Goal: Information Seeking & Learning: Learn about a topic

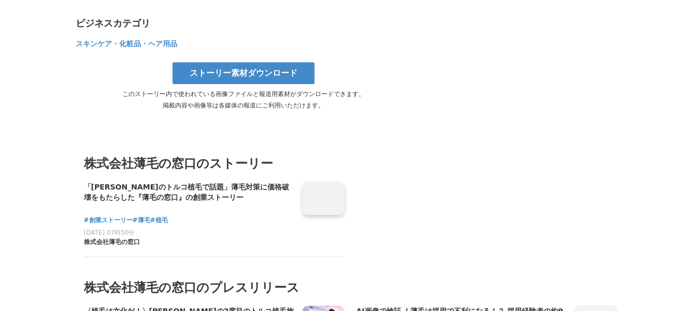
scroll to position [4879, 0]
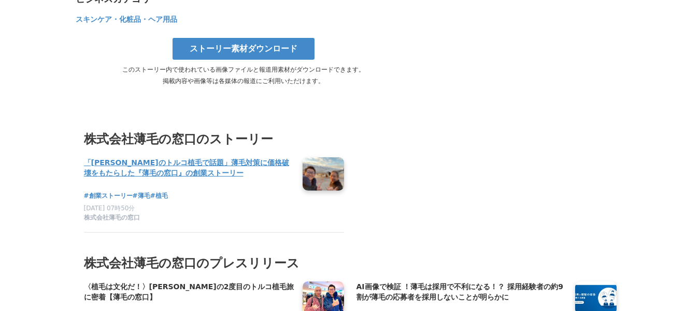
click at [165, 157] on h4 "「[PERSON_NAME]のトルコ植毛で話題」薄毛対策に価格破壊をもたらした『薄毛の窓口』の創業ストーリー" at bounding box center [189, 167] width 210 height 21
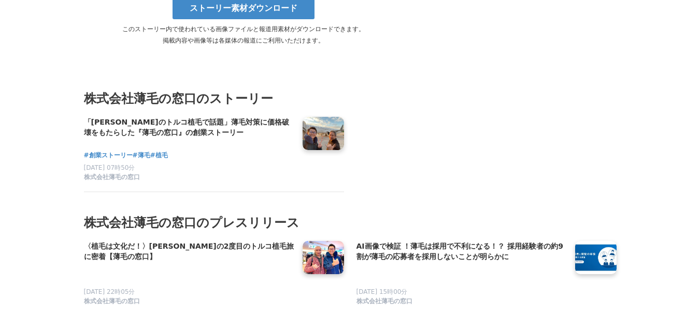
scroll to position [4925, 0]
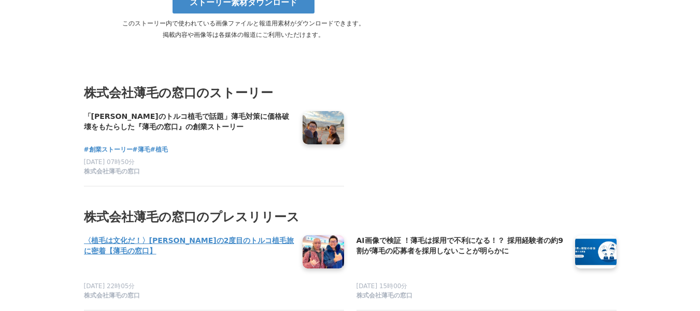
click at [244, 235] on h4 "〈植毛は文化だ！〉いしだ壱成の2度目のトルコ植毛旅に密着【薄毛の窓口】" at bounding box center [189, 245] width 210 height 21
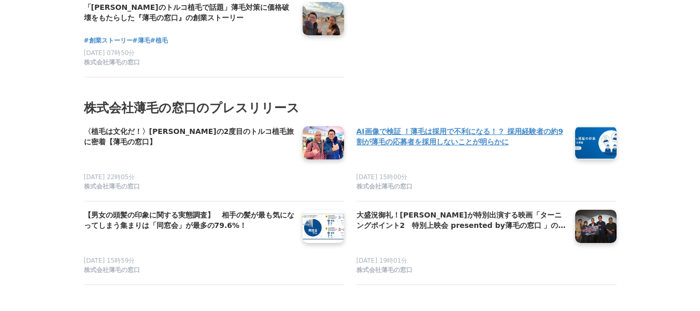
scroll to position [5029, 0]
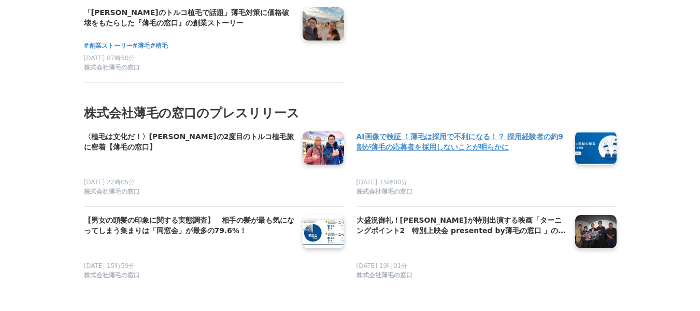
click at [425, 131] on h4 "AI画像で検証 ！薄毛は採用で不利になる！？ 採用経験者の約9割が薄毛の応募者を採用しないことが明らかに" at bounding box center [462, 141] width 210 height 21
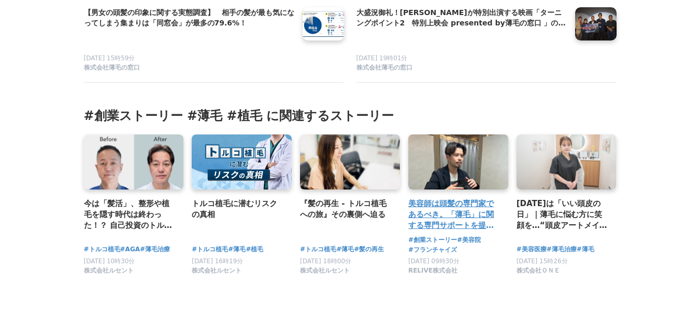
scroll to position [5288, 0]
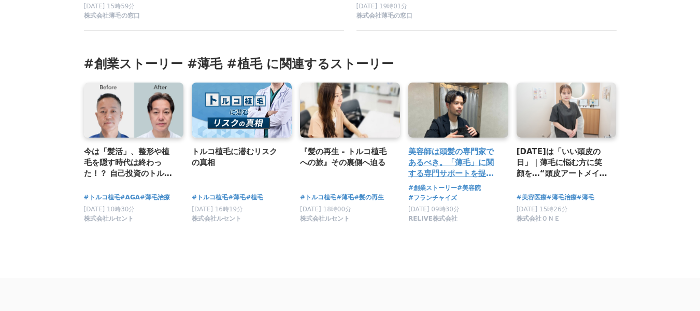
click at [456, 146] on h3 "美容師は頭髪の専門家であるべき。「薄毛」に関する専門サポートを提供する美容室「RELIVE」の事業開発から全国展開開始に至る現在地" at bounding box center [455, 163] width 92 height 34
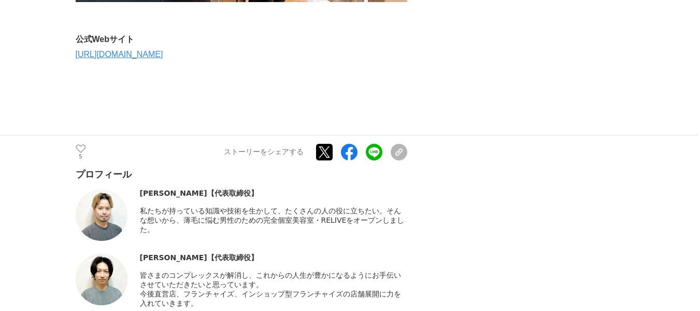
scroll to position [4096, 0]
